Goal: Communication & Community: Ask a question

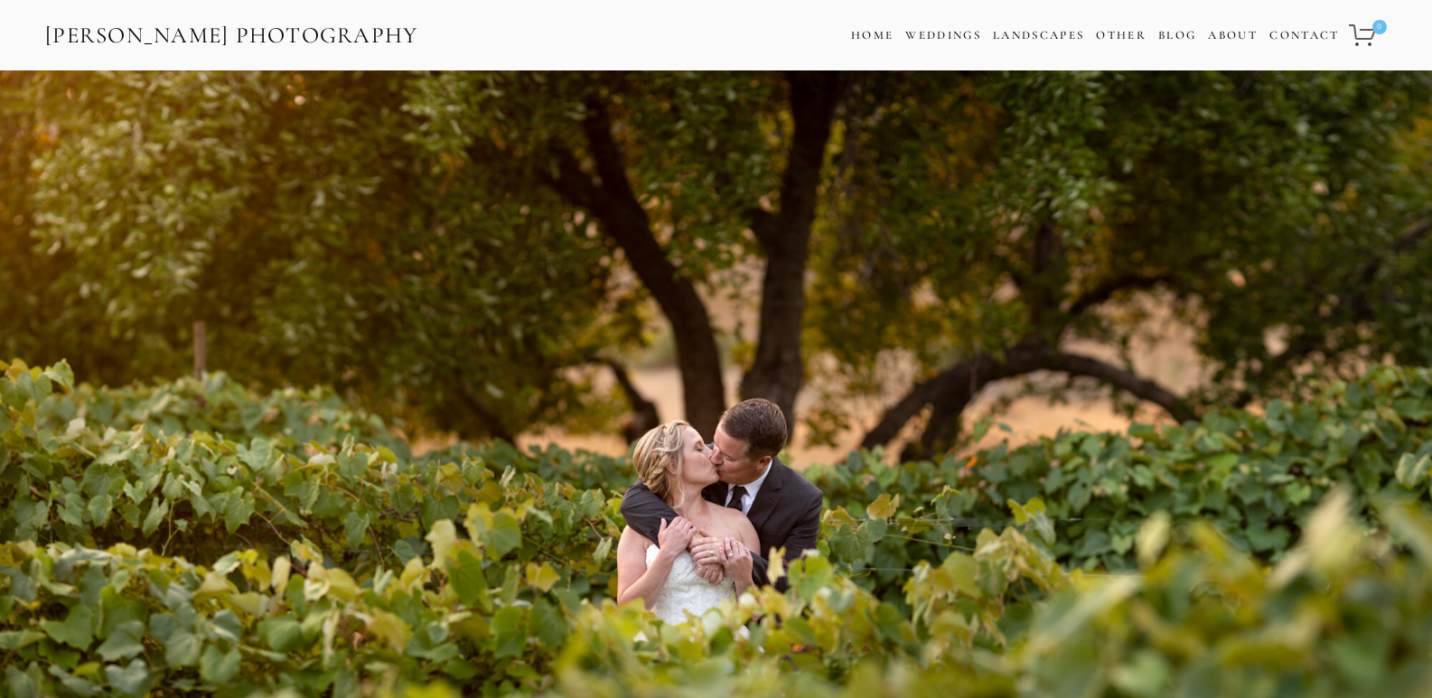
click at [1269, 23] on link "Contact" at bounding box center [1304, 36] width 70 height 26
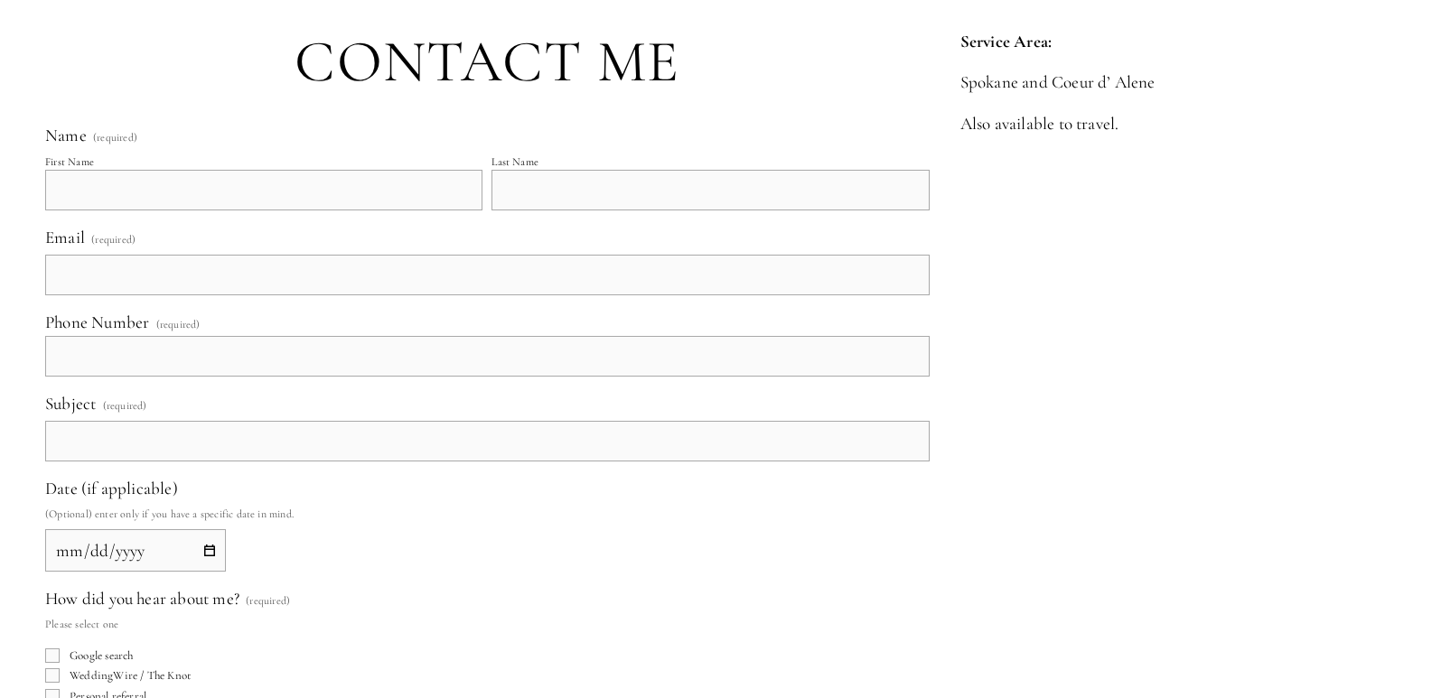
scroll to position [602, 0]
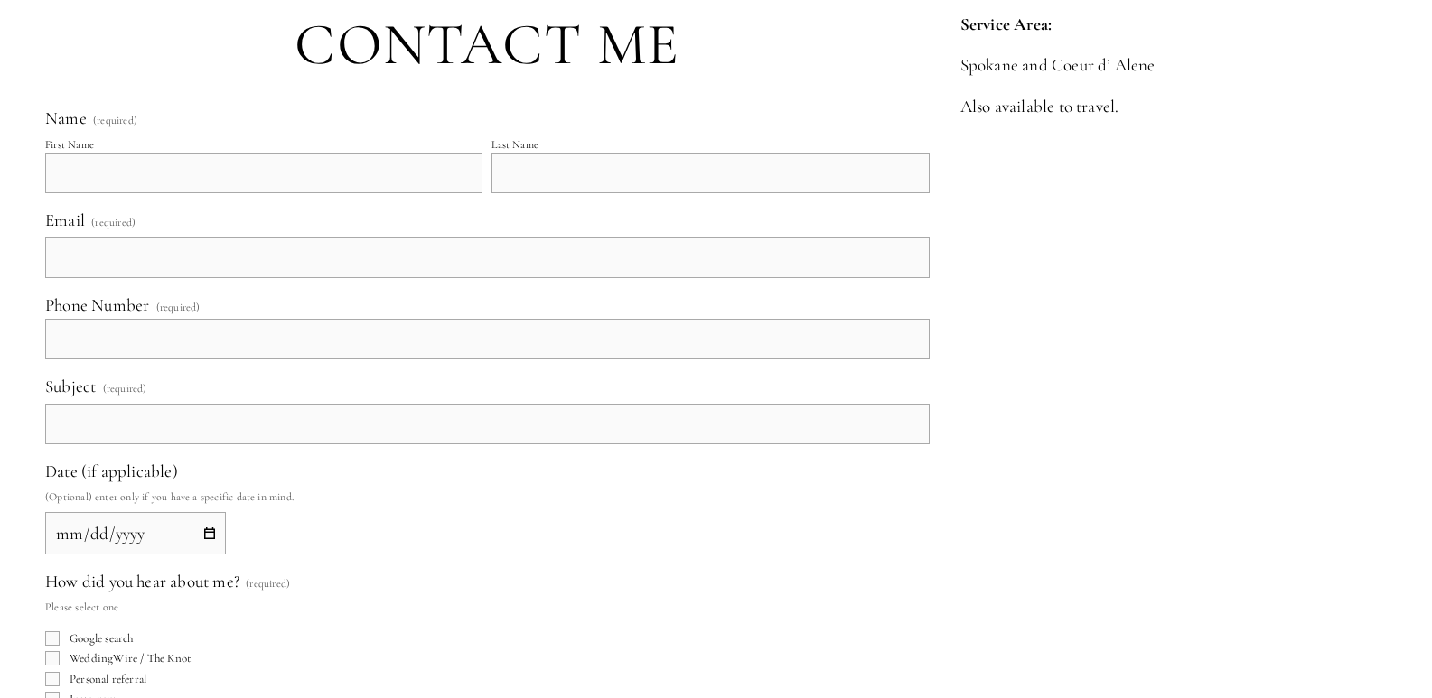
drag, startPoint x: 206, startPoint y: 188, endPoint x: 197, endPoint y: 190, distance: 9.2
click at [206, 188] on input "First Name" at bounding box center [263, 173] width 437 height 41
type input "[PERSON_NAME]"
type input "[PERSON_NAME][EMAIL_ADDRESS][DOMAIN_NAME]"
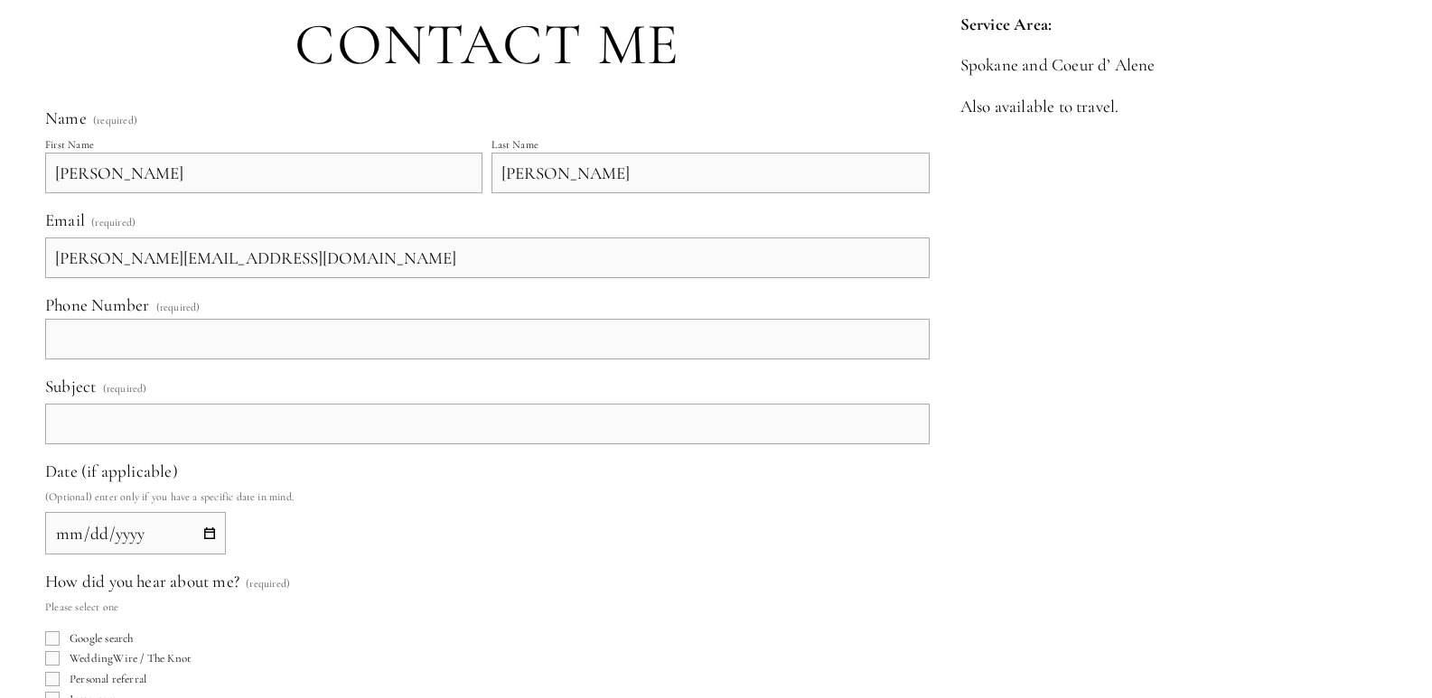
type input "[PHONE_NUMBER]"
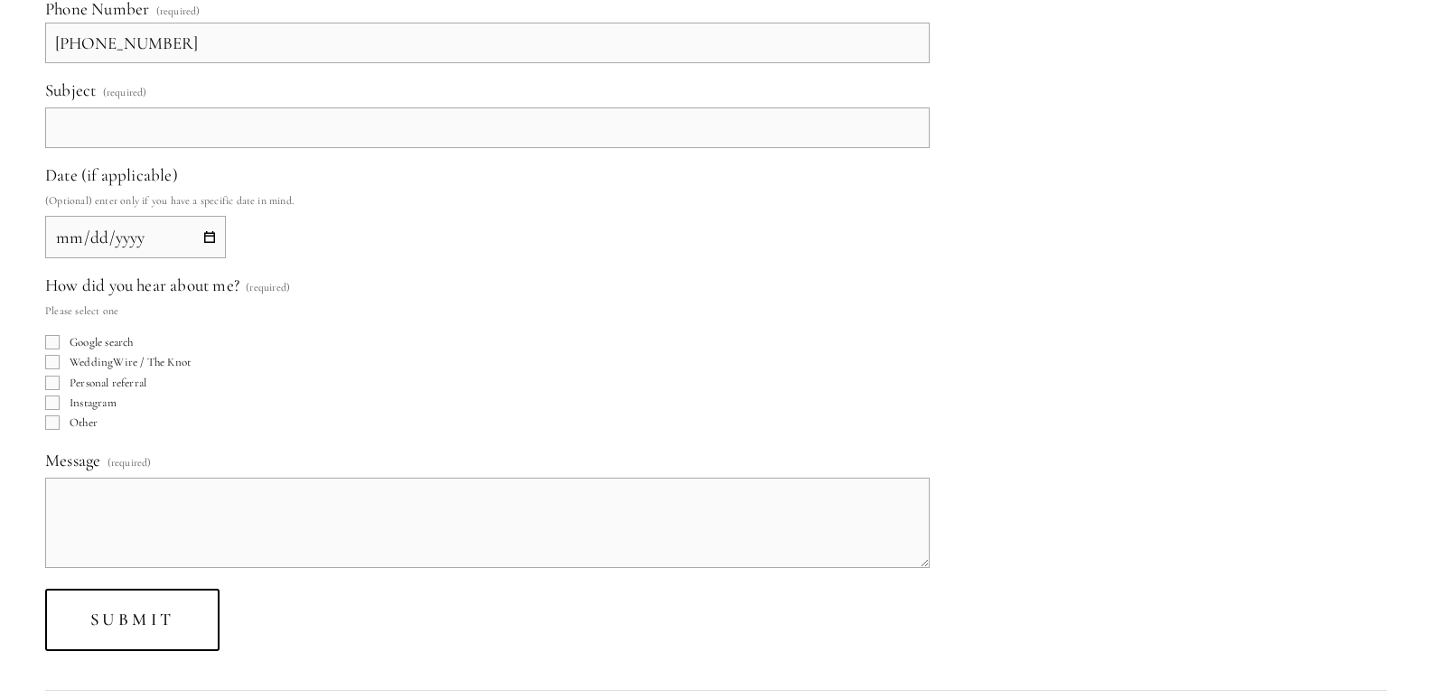
scroll to position [903, 0]
click at [177, 136] on input "Subject (required)" at bounding box center [487, 123] width 884 height 41
paste input "Get A Wikipedia Page For Yourself Or For Your Company."
type input "Get A Wikipedia Page For Yourself Or For Your Company."
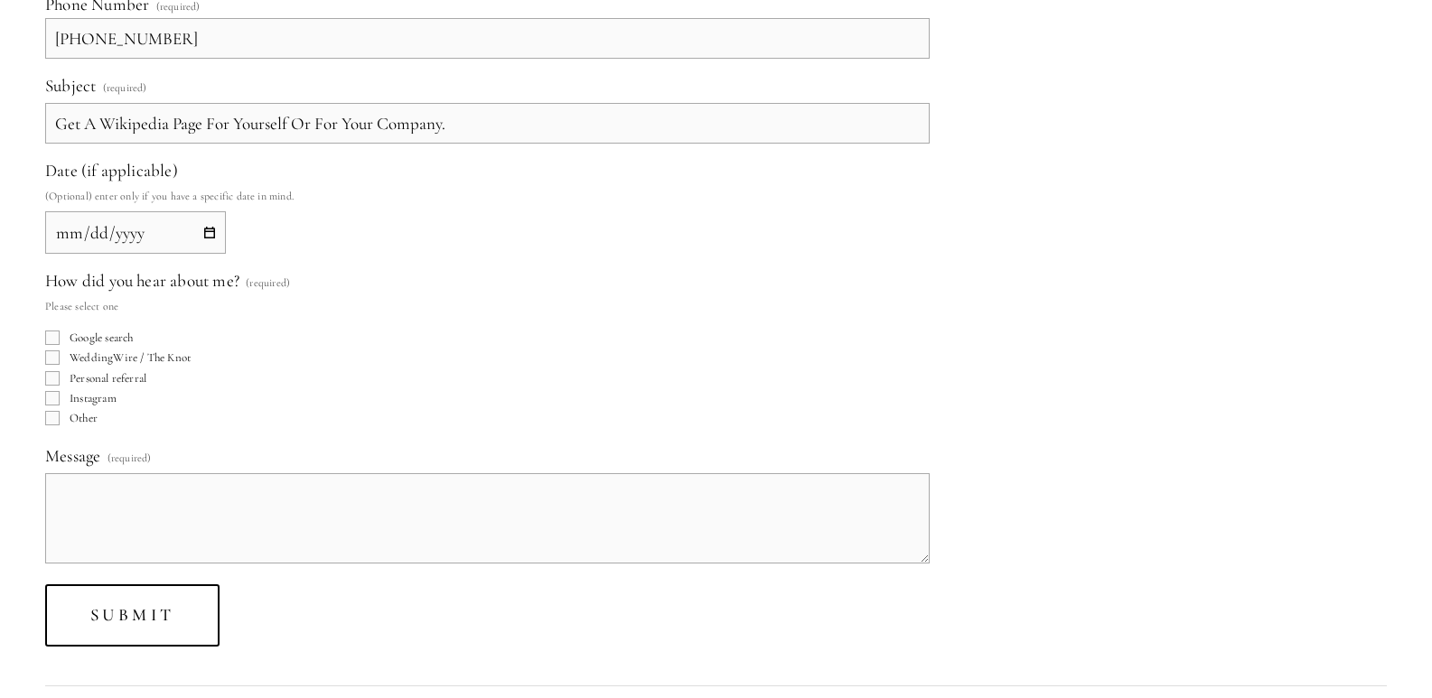
click at [210, 233] on input "Date (if applicable)" at bounding box center [135, 232] width 181 height 42
type input "[DATE]"
drag, startPoint x: 204, startPoint y: 251, endPoint x: 120, endPoint y: 378, distance: 151.8
click at [120, 378] on span "Personal referral" at bounding box center [108, 378] width 77 height 14
click at [60, 378] on input "Personal referral" at bounding box center [52, 378] width 14 height 14
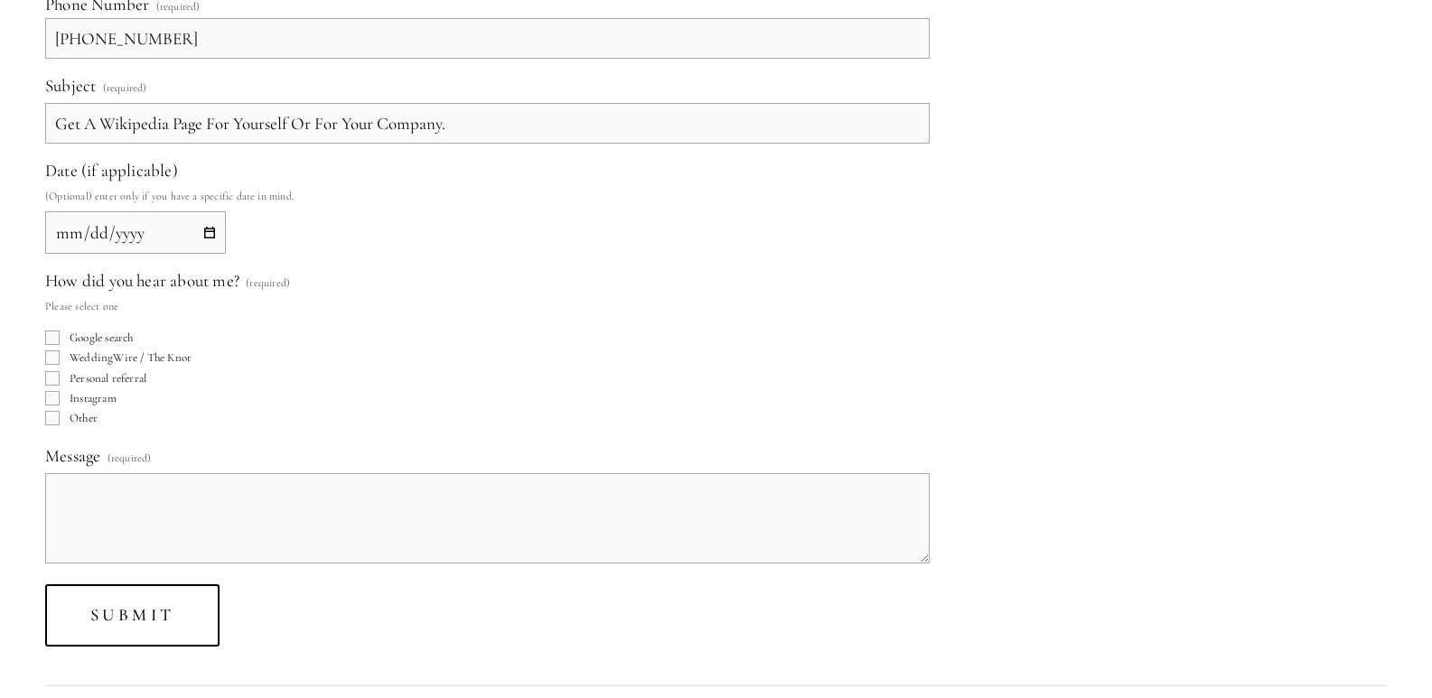
checkbox input "true"
click at [70, 409] on fieldset "How did you hear about me? (required) Please select one Google search WeddingWi…" at bounding box center [487, 349] width 884 height 159
click at [81, 418] on span "Other" at bounding box center [84, 418] width 28 height 14
click at [60, 418] on input "Other" at bounding box center [52, 418] width 14 height 14
checkbox input "true"
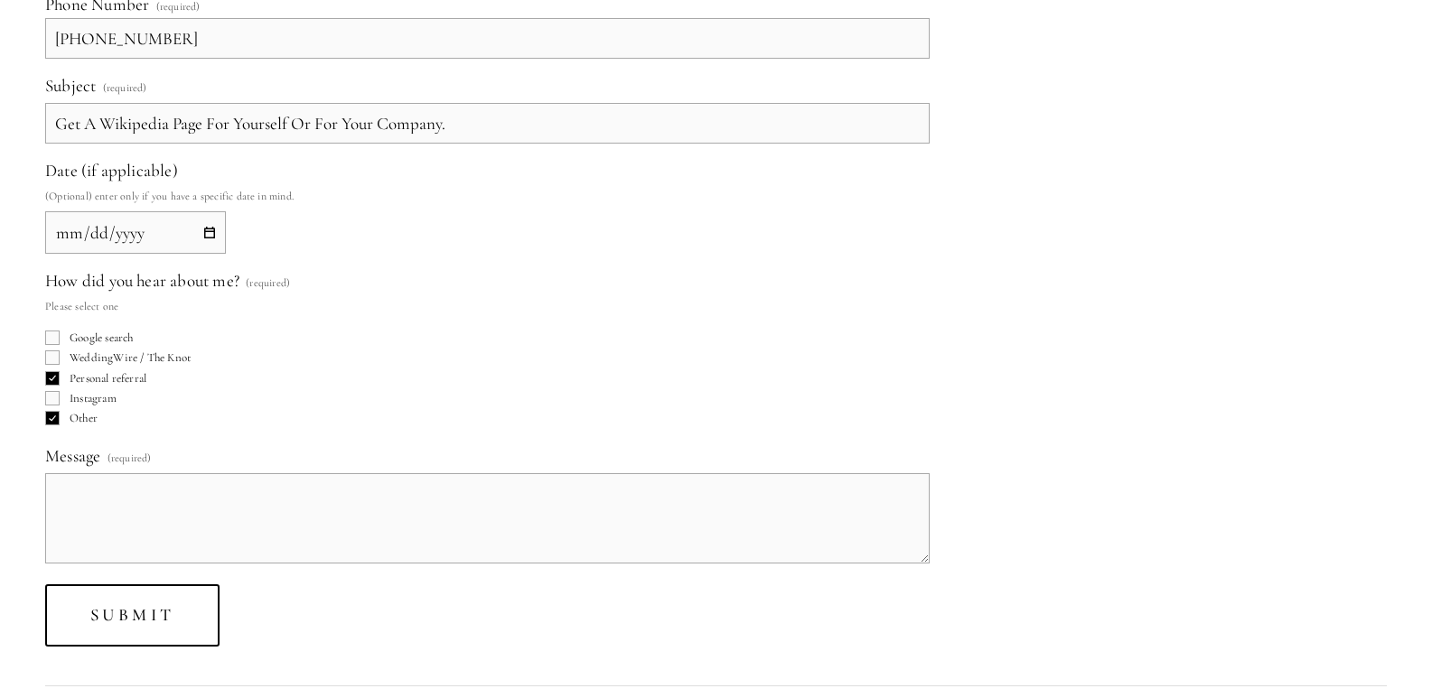
click at [84, 373] on span "Personal referral" at bounding box center [108, 378] width 77 height 14
click at [60, 373] on input "Personal referral" at bounding box center [52, 378] width 14 height 14
checkbox input "false"
click at [129, 468] on span "(required)" at bounding box center [129, 457] width 44 height 23
click at [129, 473] on textarea "Message (required)" at bounding box center [487, 518] width 884 height 90
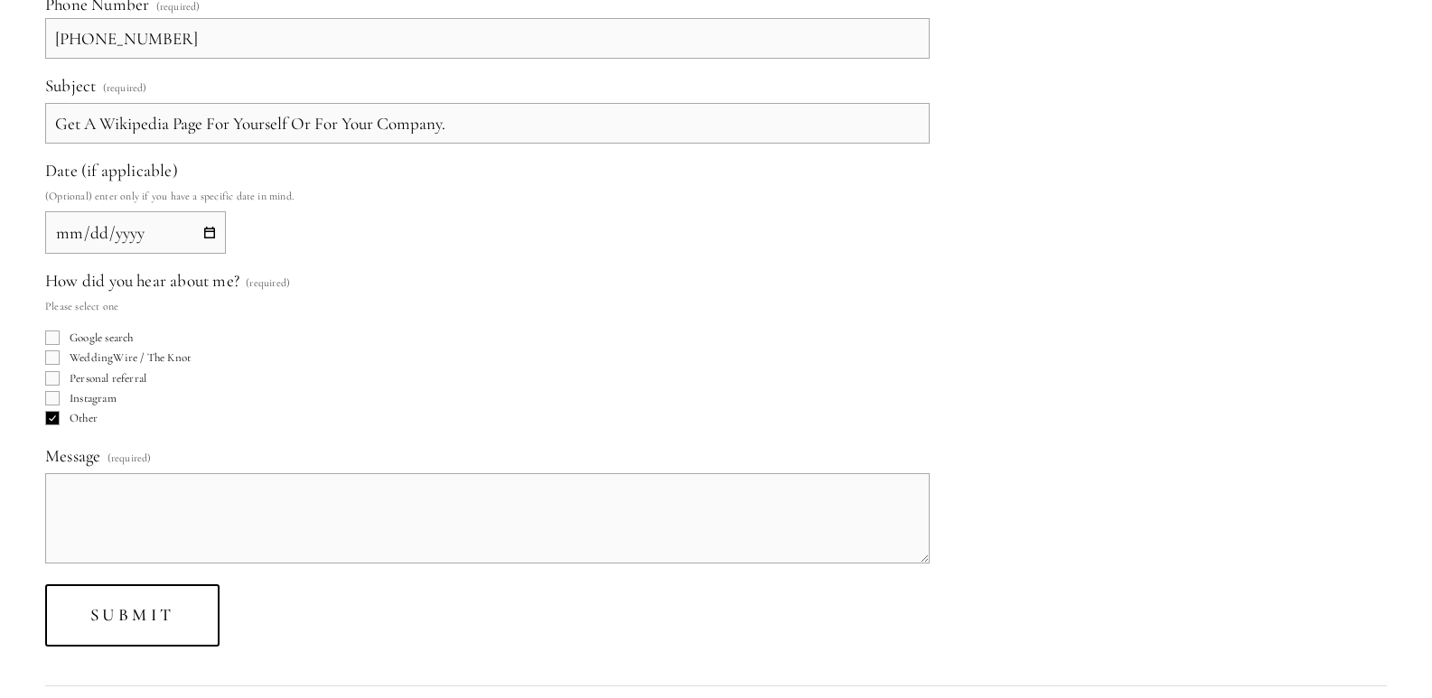
paste textarea "Wikipedia is considered to be the World’s most significant tool for reference m…"
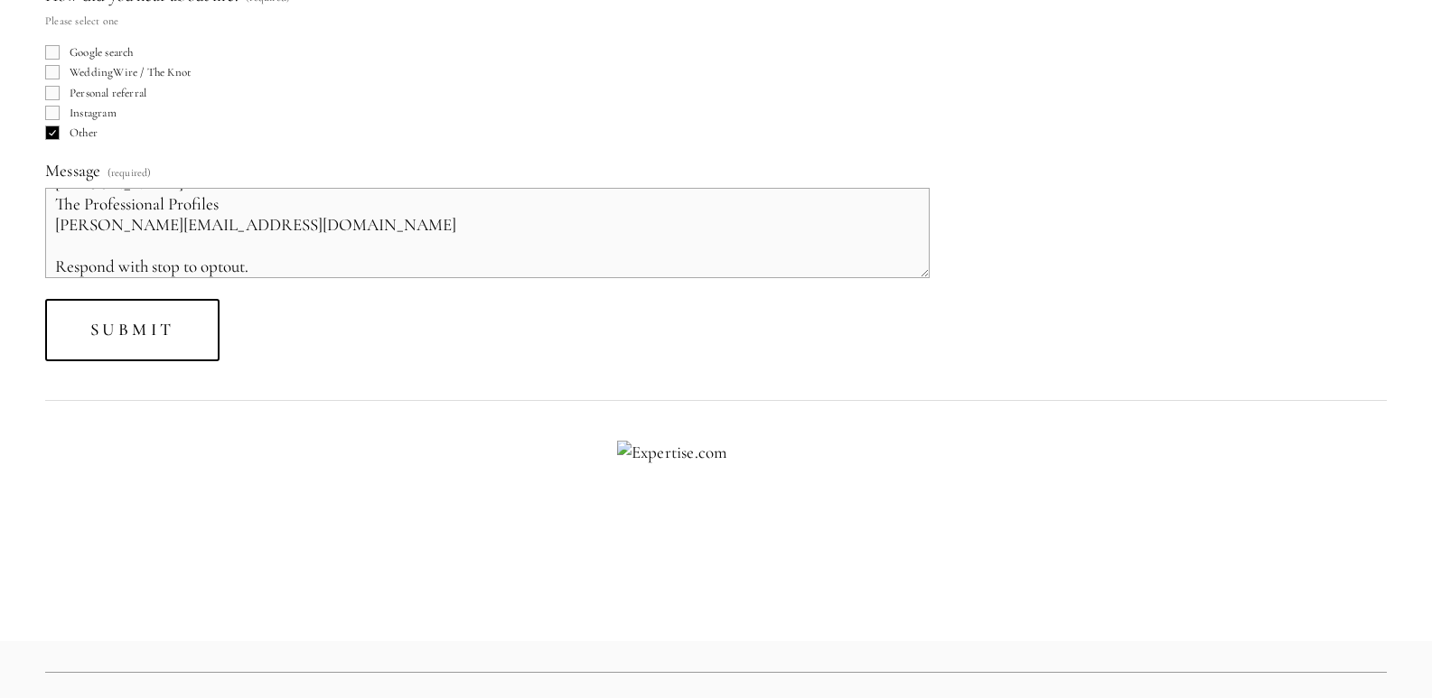
scroll to position [1204, 0]
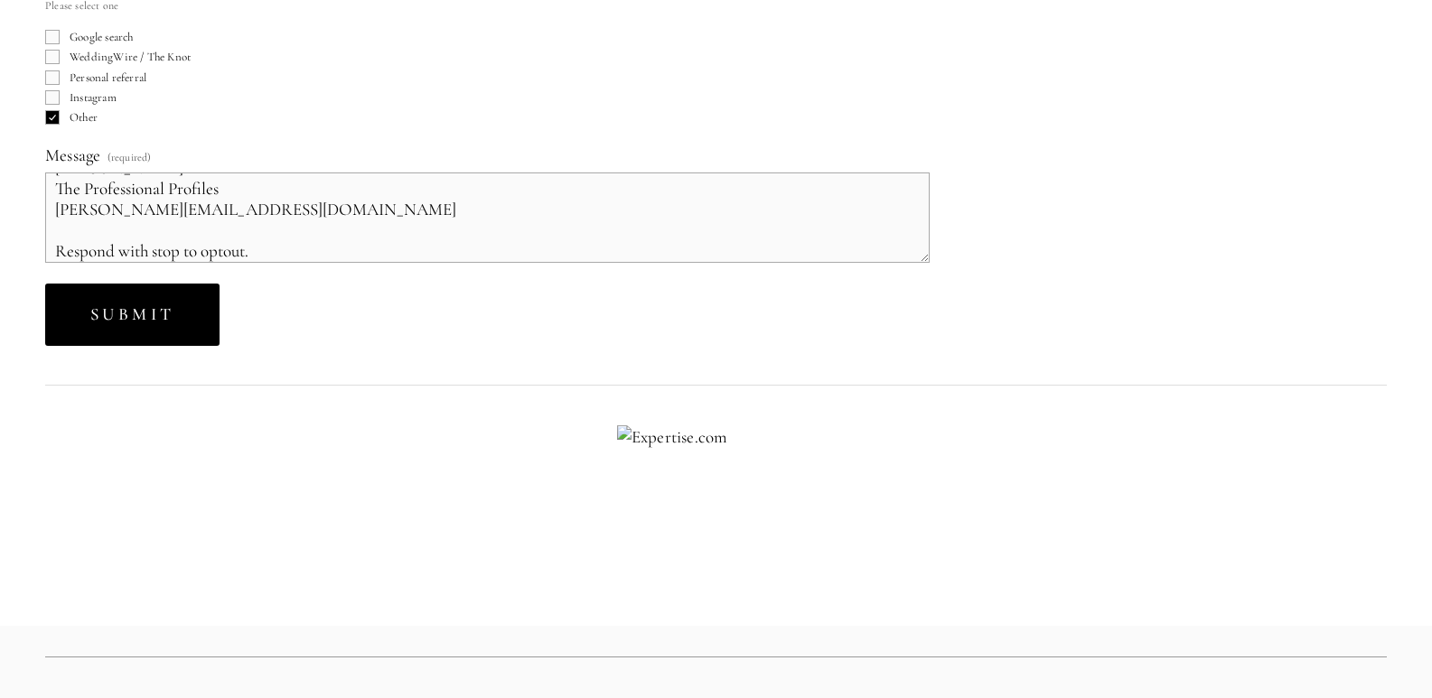
type textarea "Wikipedia is considered to be the World’s most significant tool for reference m…"
click at [138, 328] on button "Submit Submit" at bounding box center [132, 315] width 174 height 62
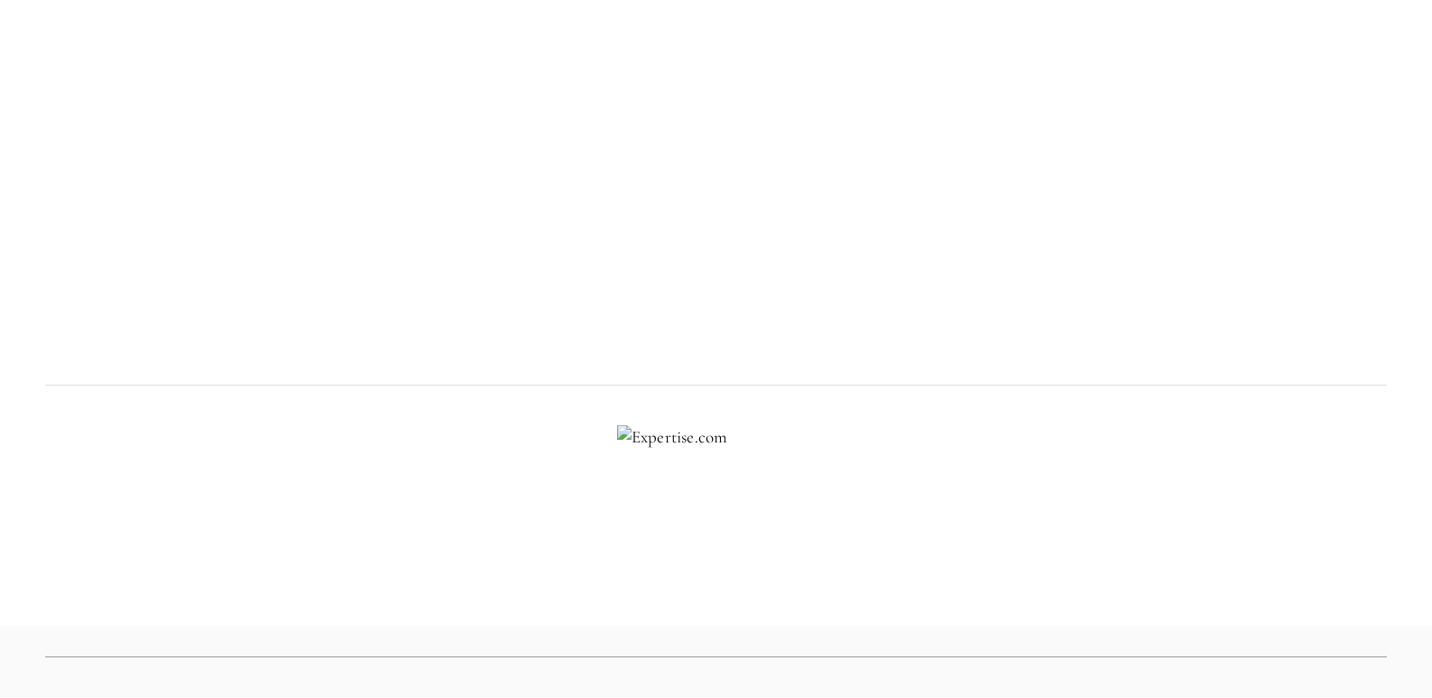
scroll to position [391, 0]
